Goal: Task Accomplishment & Management: Use online tool/utility

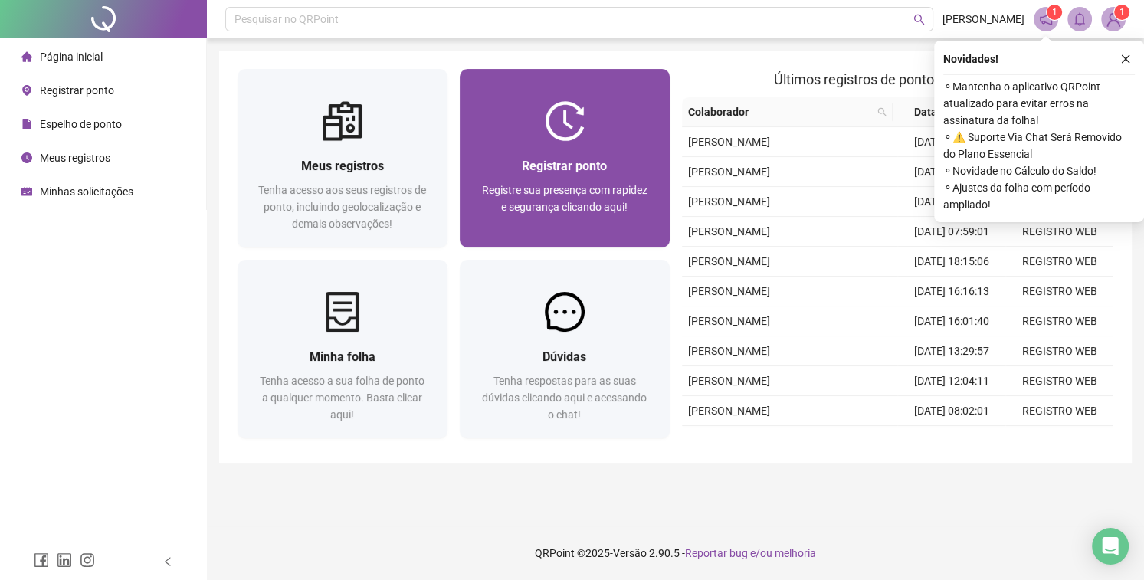
click at [495, 188] on span "Registre sua presença com rapidez e segurança clicando aqui!" at bounding box center [565, 198] width 166 height 29
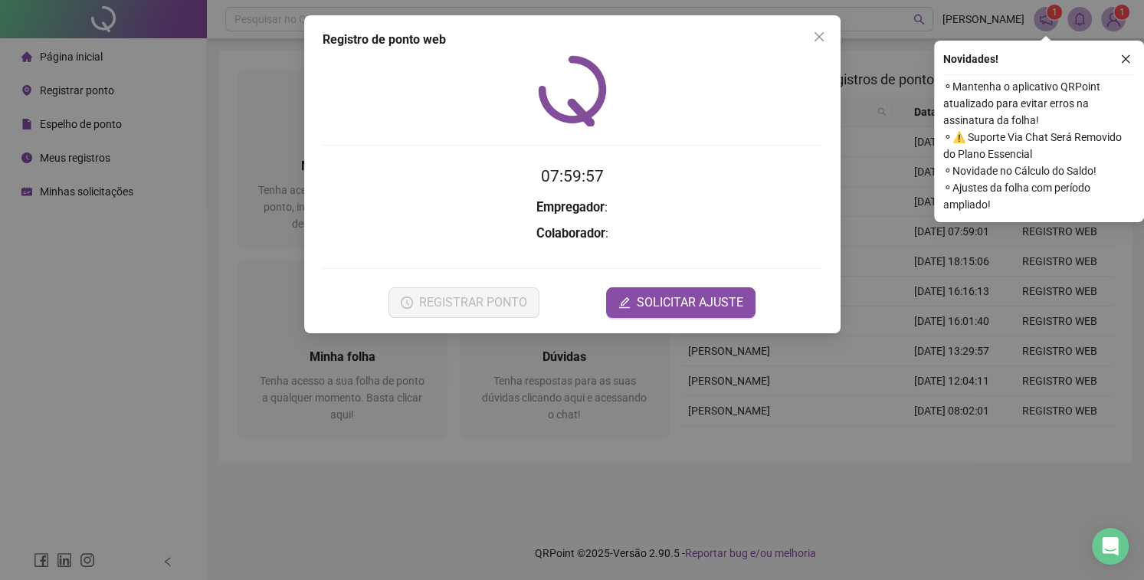
click at [425, 149] on div "07:59:57 Empregador : Colaborador : REGISTRAR PONTO SOLICITAR AJUSTE" at bounding box center [573, 186] width 500 height 263
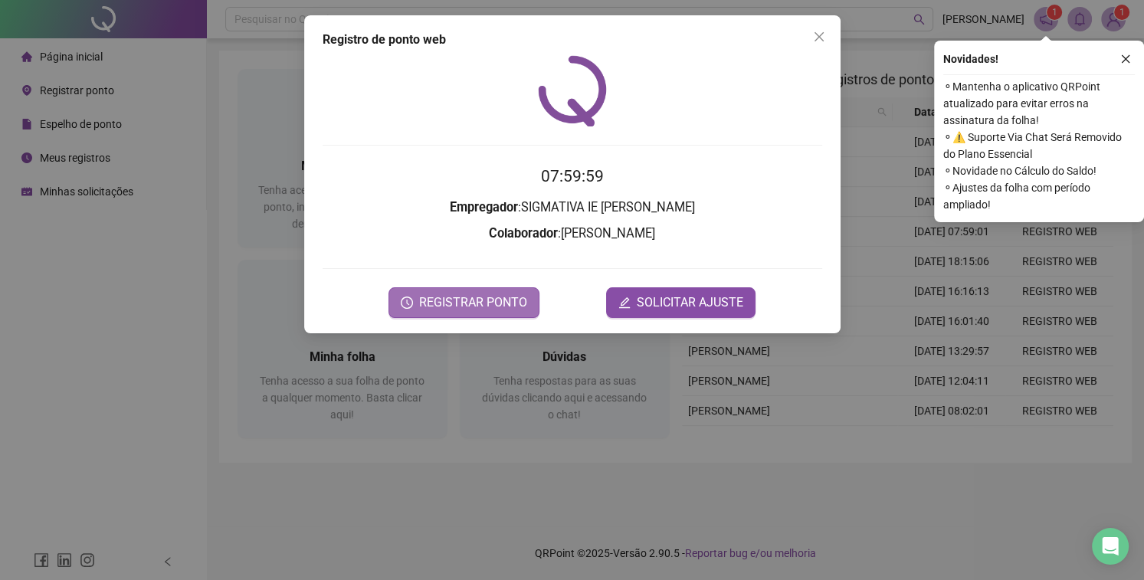
click at [445, 301] on span "REGISTRAR PONTO" at bounding box center [473, 302] width 108 height 18
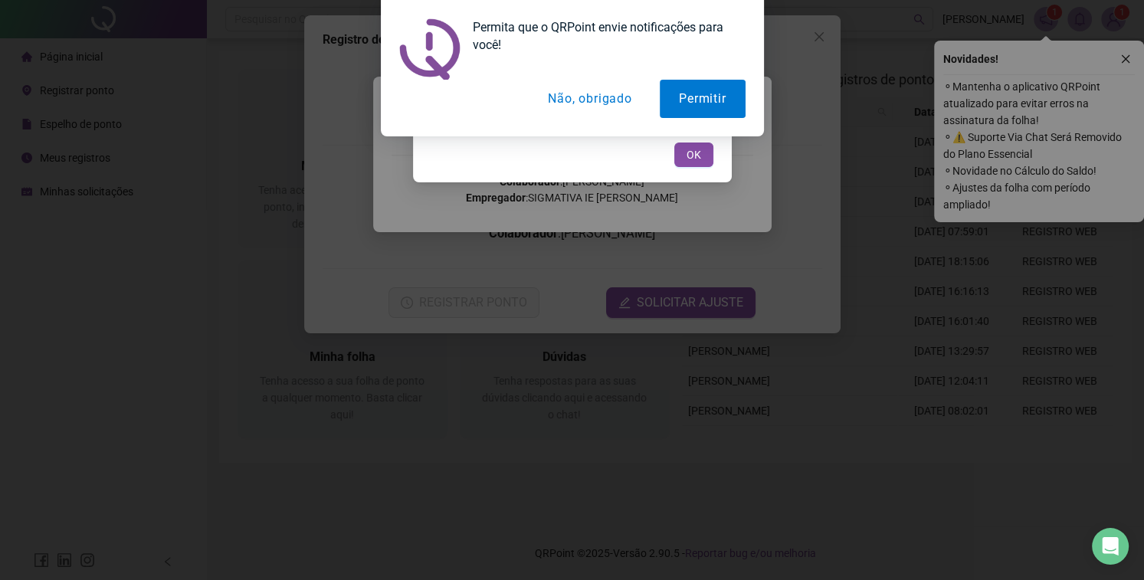
click at [595, 104] on button "Não, obrigado" at bounding box center [590, 99] width 122 height 38
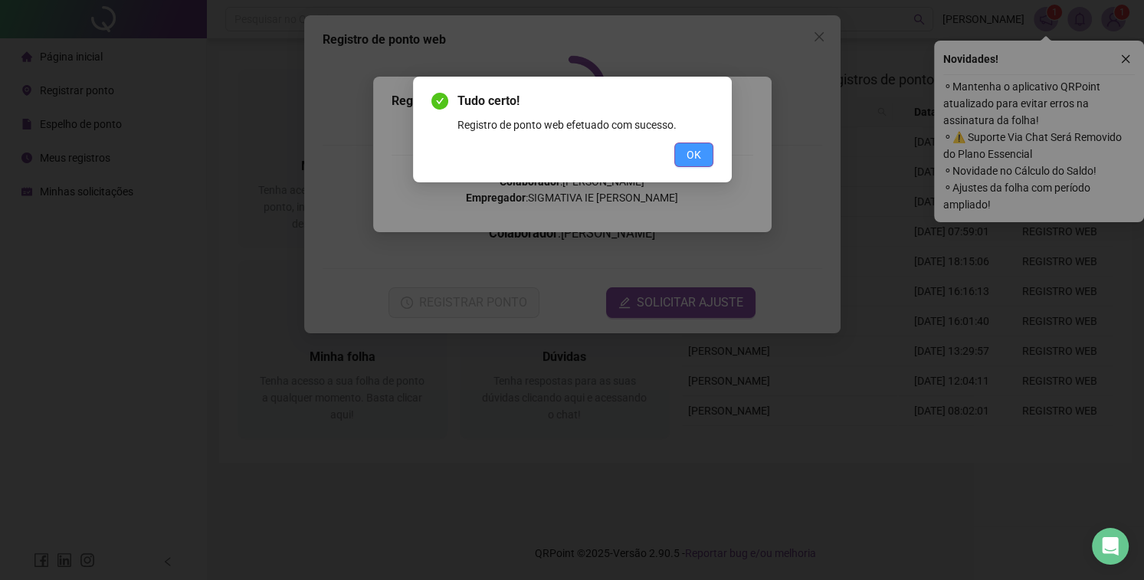
click at [697, 152] on span "OK" at bounding box center [694, 154] width 15 height 17
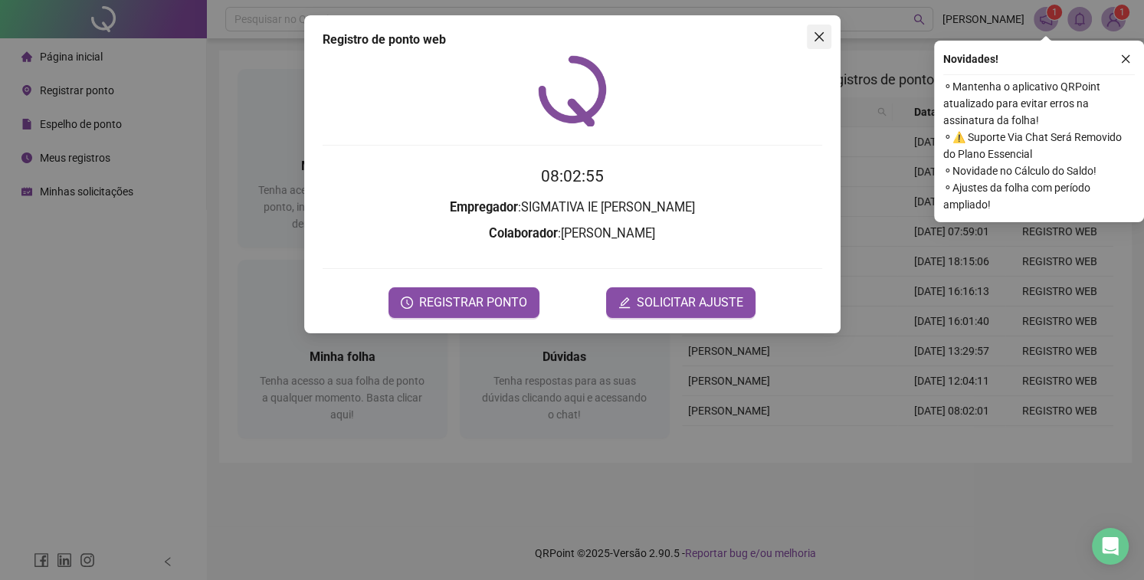
click at [817, 35] on icon "close" at bounding box center [818, 36] width 9 height 9
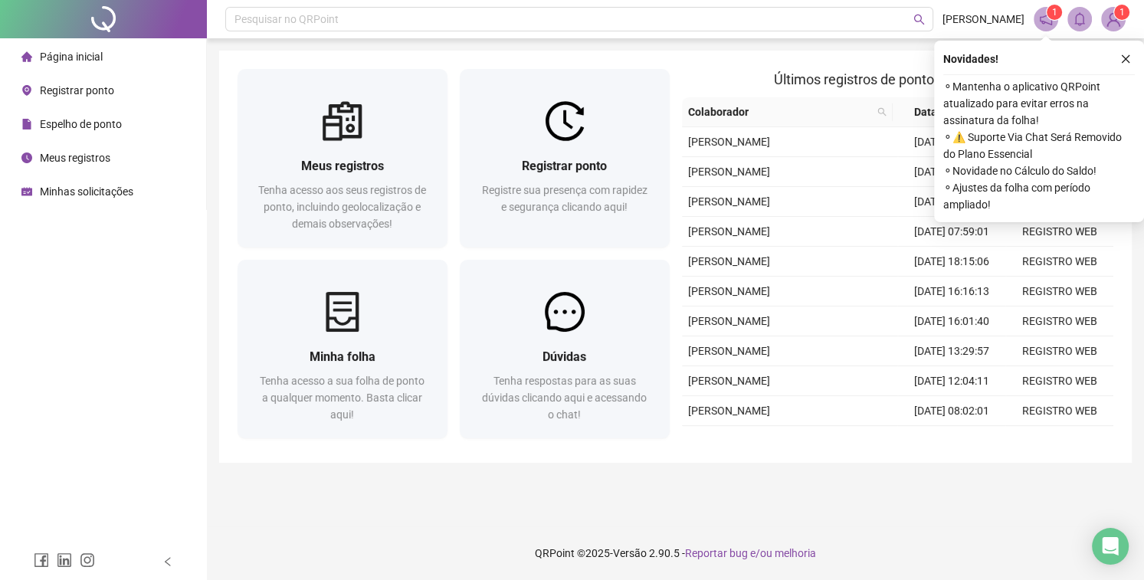
click at [1122, 62] on icon "close" at bounding box center [1125, 59] width 11 height 11
